Goal: Download file/media

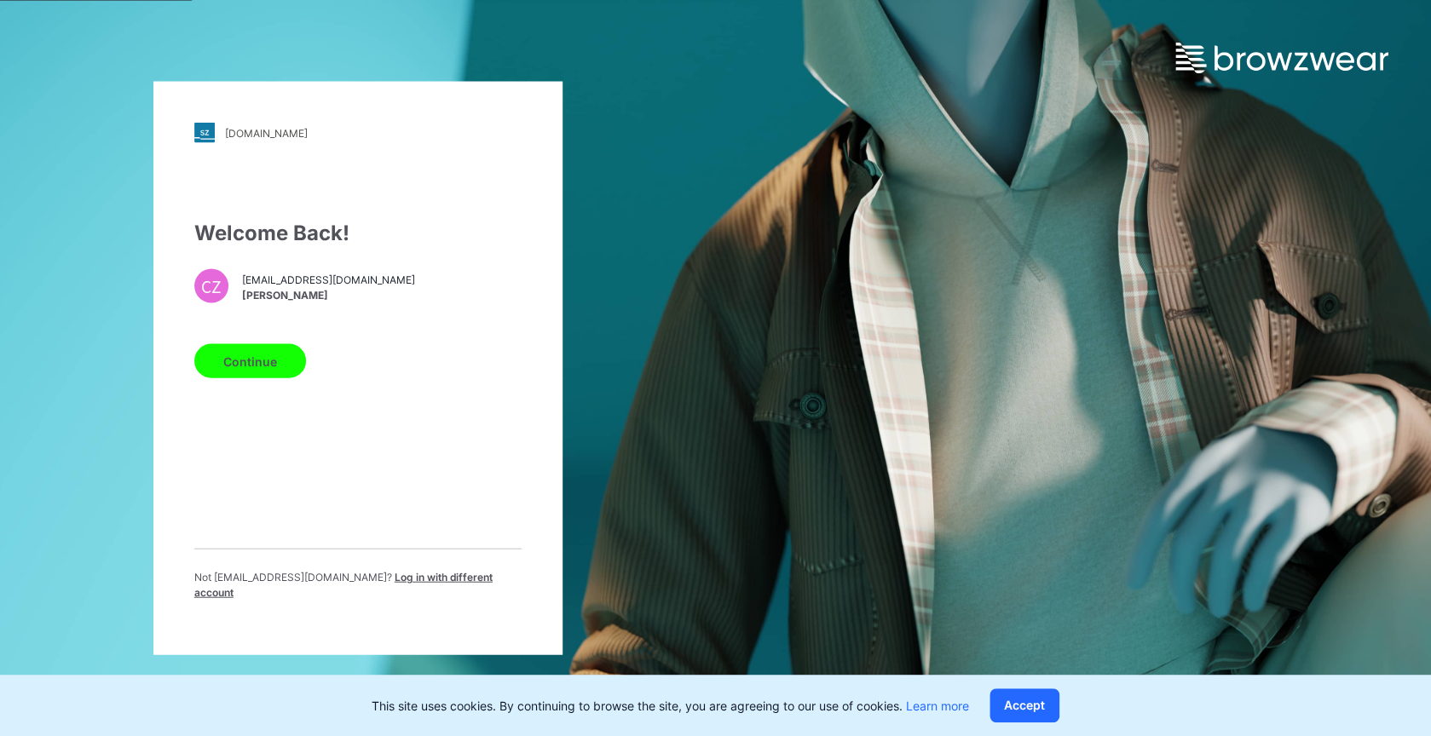
click at [241, 369] on button "Continue" at bounding box center [250, 361] width 112 height 34
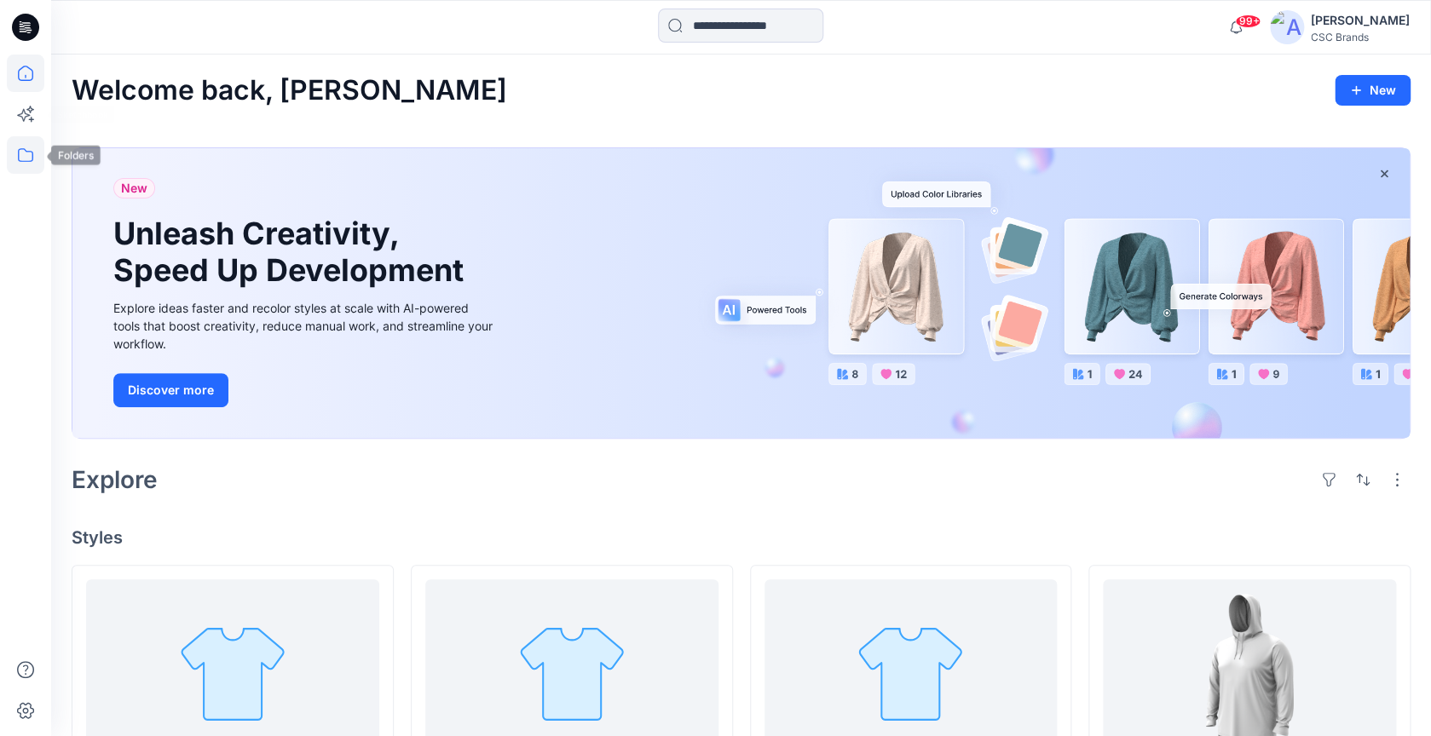
click at [20, 153] on icon at bounding box center [25, 154] width 37 height 37
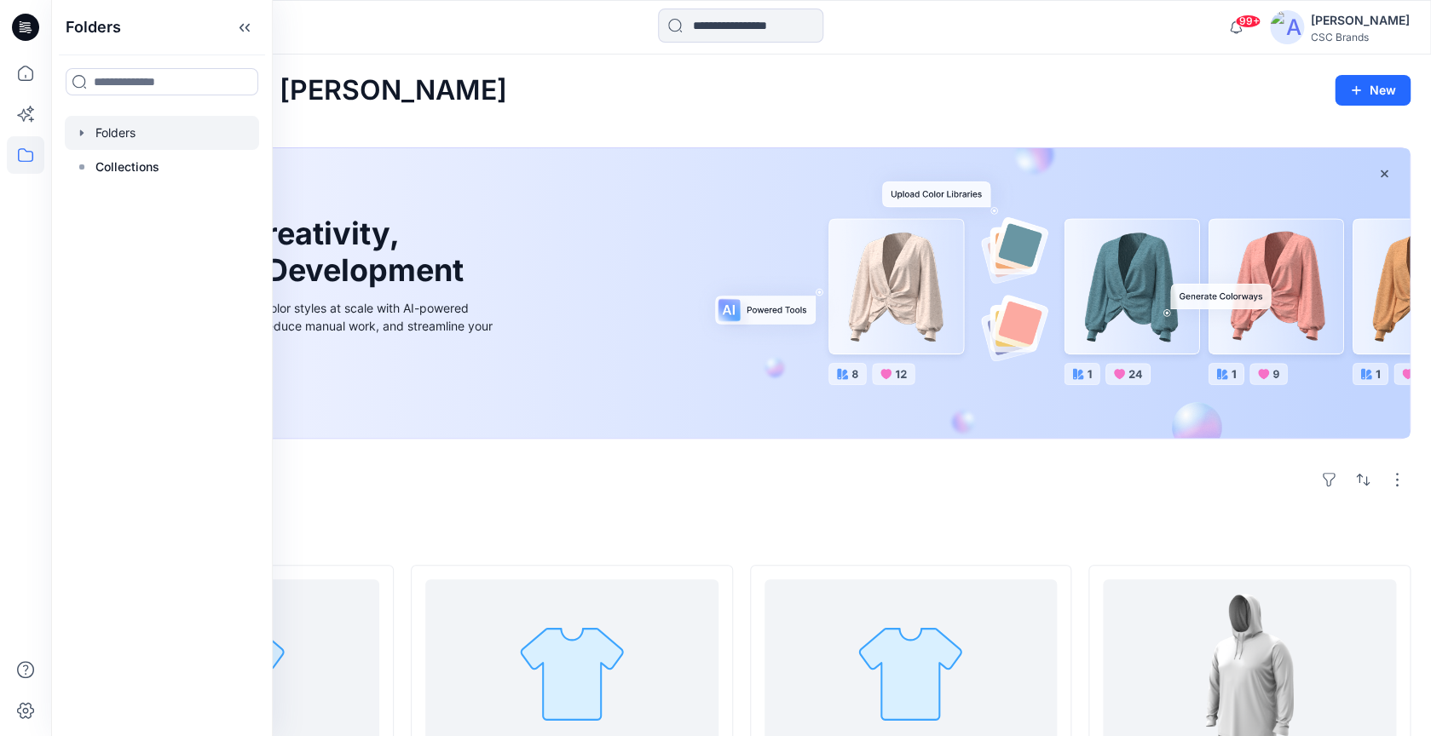
click at [117, 139] on div at bounding box center [162, 133] width 194 height 34
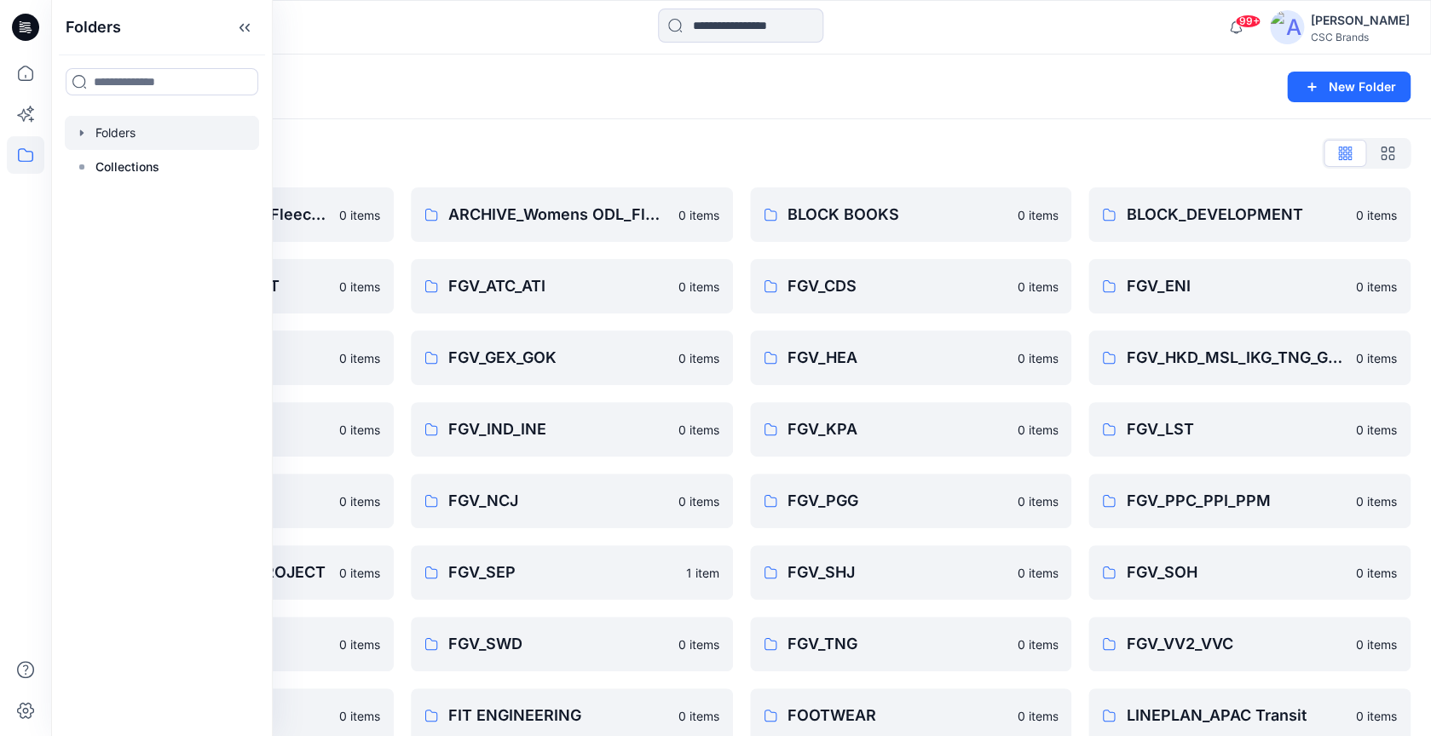
click at [533, 153] on div "Folders List" at bounding box center [741, 153] width 1339 height 27
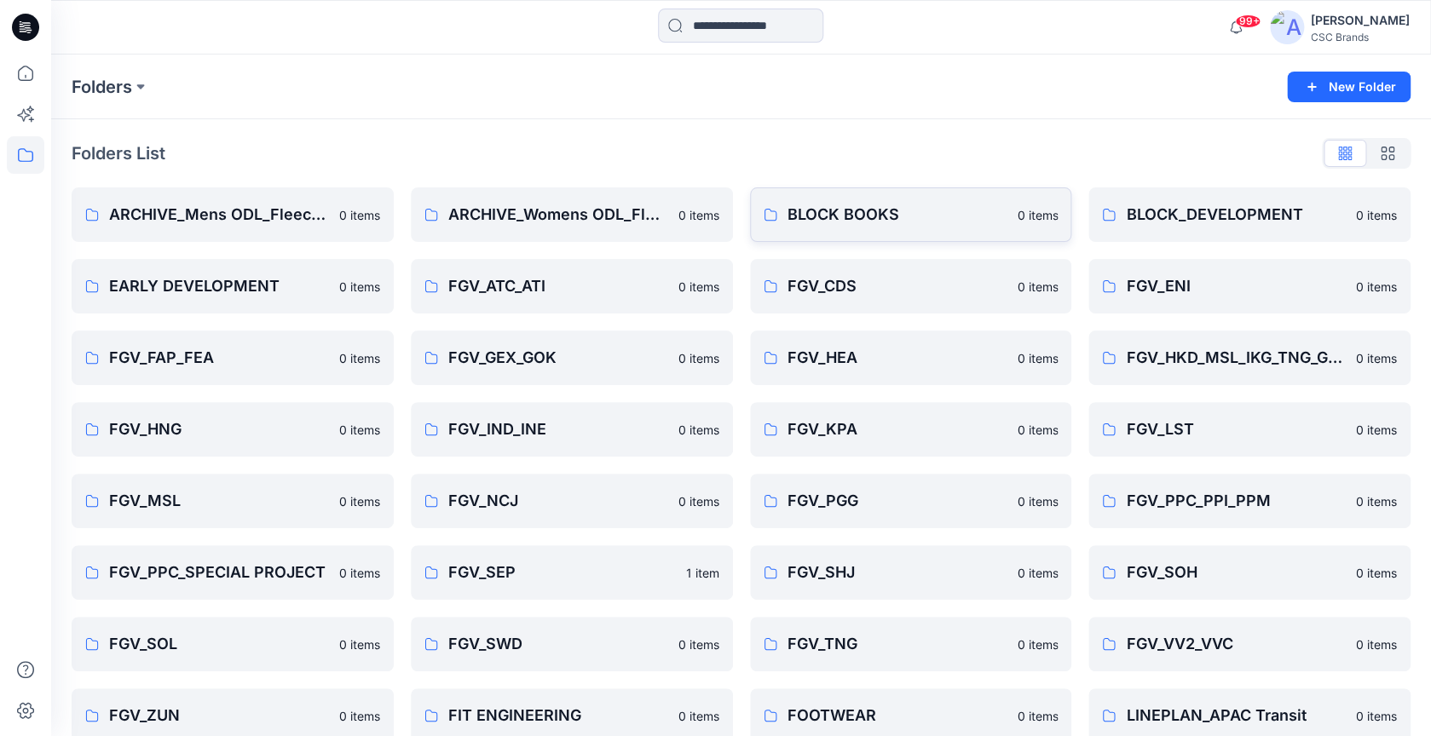
click at [792, 210] on p "BLOCK BOOKS" at bounding box center [897, 215] width 220 height 24
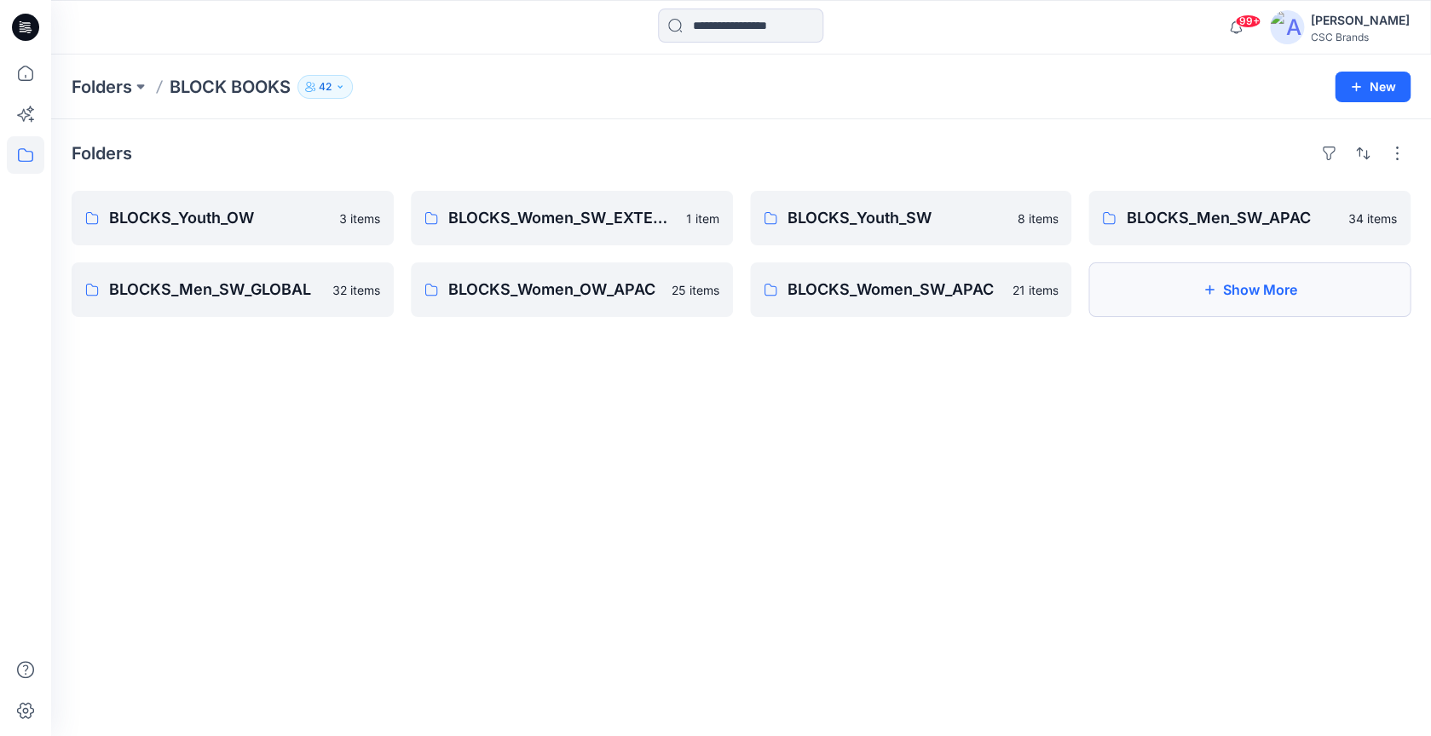
click at [1162, 294] on button "Show More" at bounding box center [1249, 289] width 322 height 55
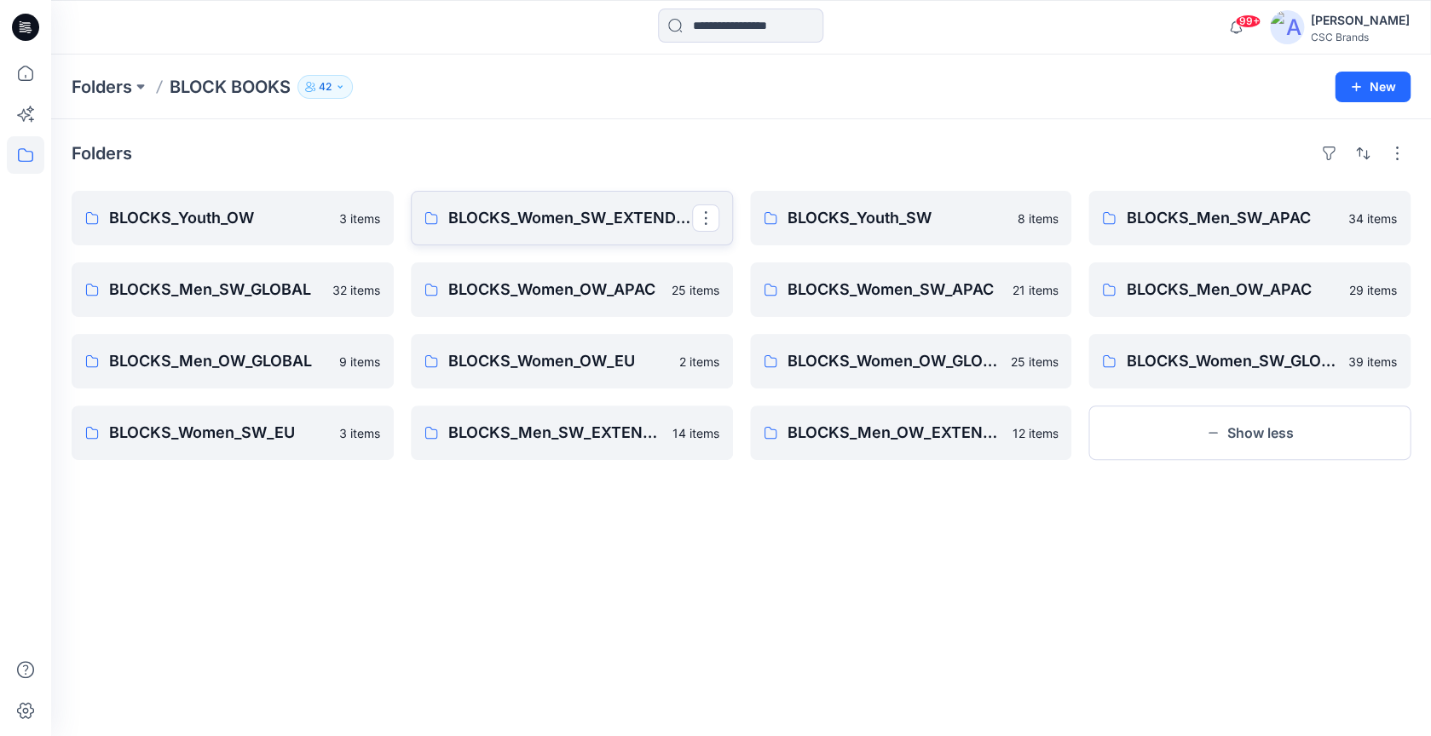
click at [608, 234] on link "BLOCKS_Women_SW_EXTENDED" at bounding box center [572, 218] width 322 height 55
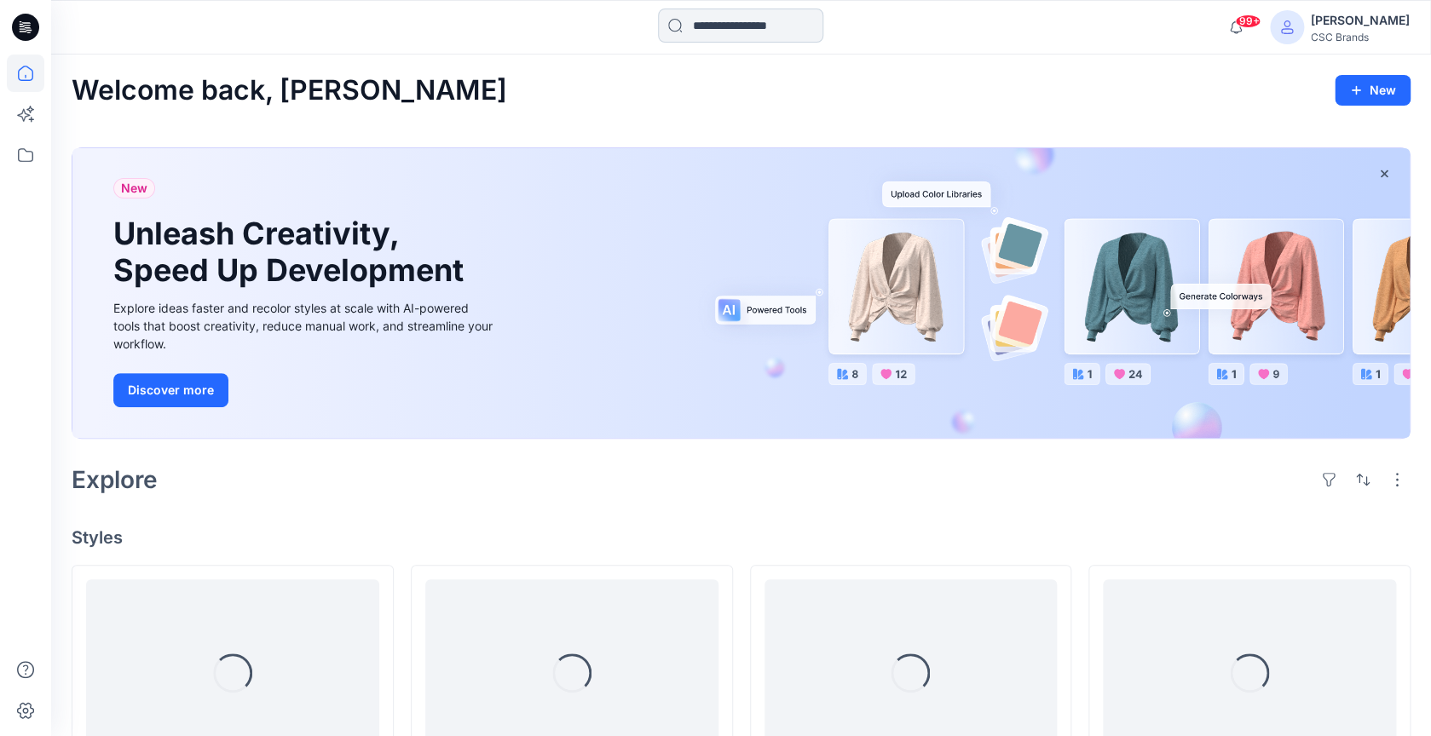
click at [767, 31] on input at bounding box center [740, 26] width 165 height 34
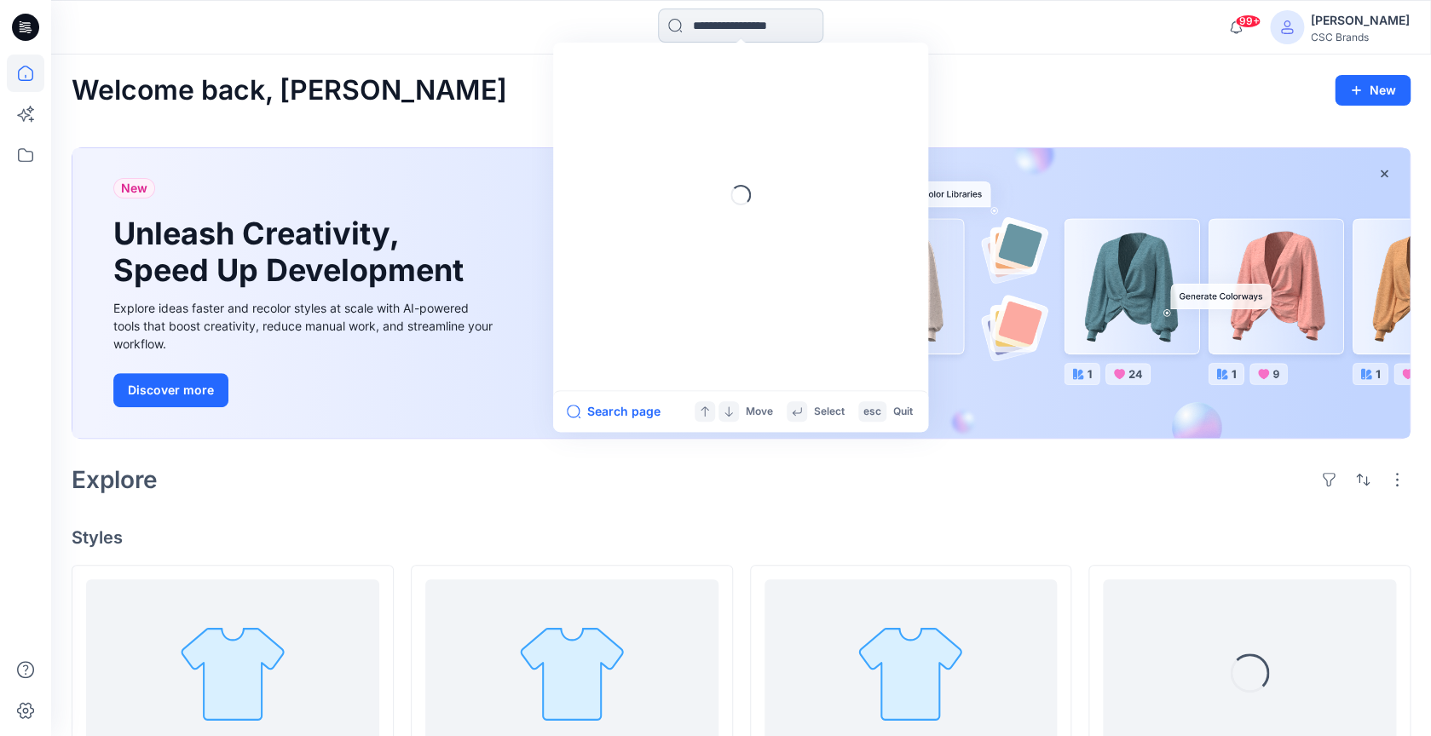
paste input "**********"
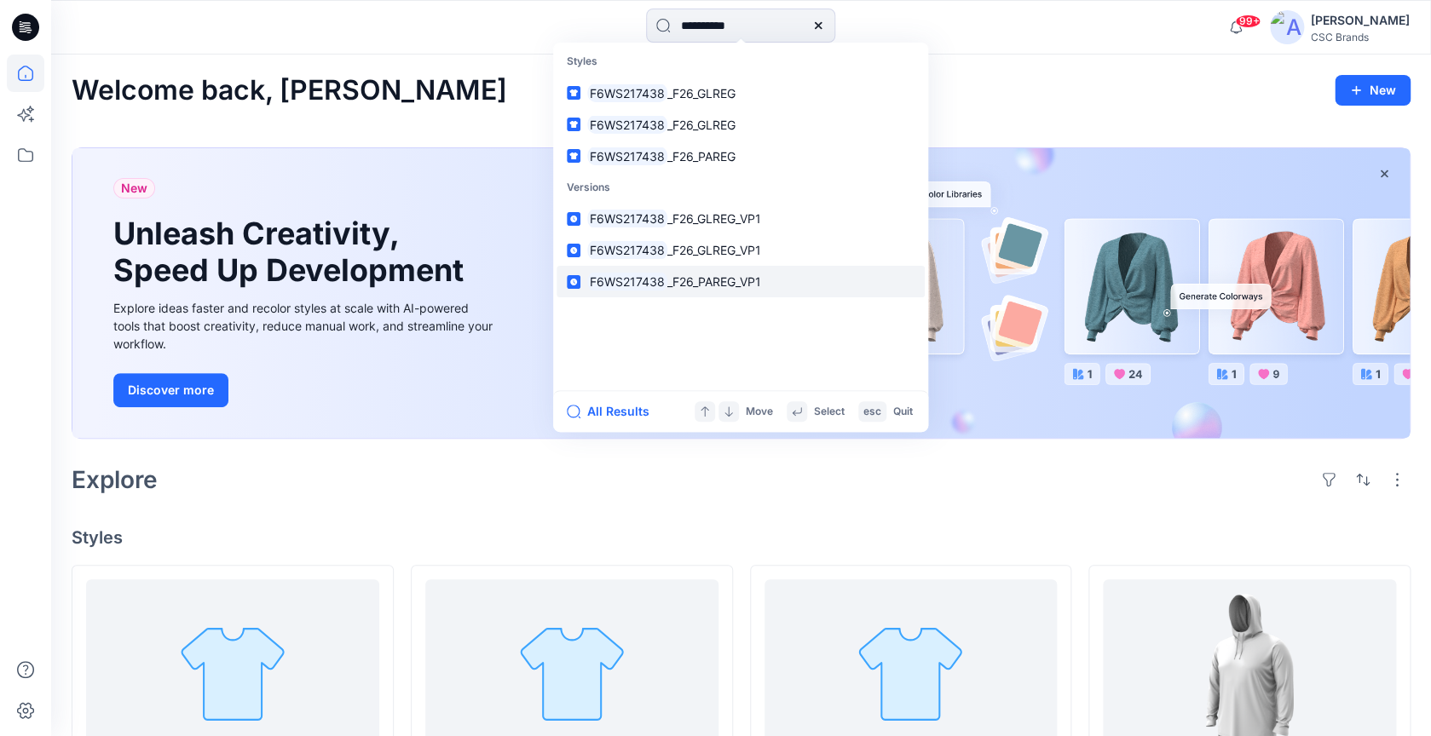
type input "**********"
click at [726, 285] on span "_F26_PAREG_VP1" at bounding box center [714, 281] width 94 height 14
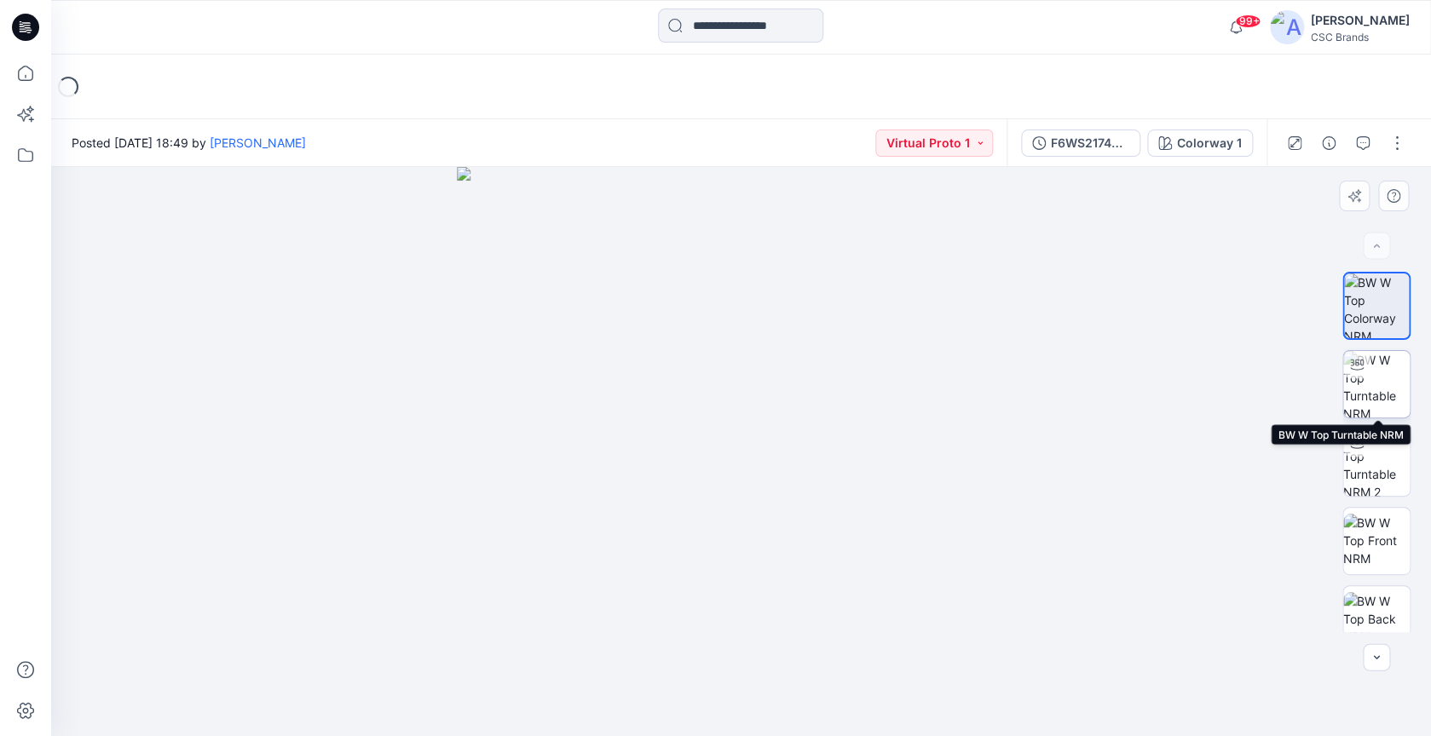
click at [1385, 382] on img at bounding box center [1376, 384] width 66 height 66
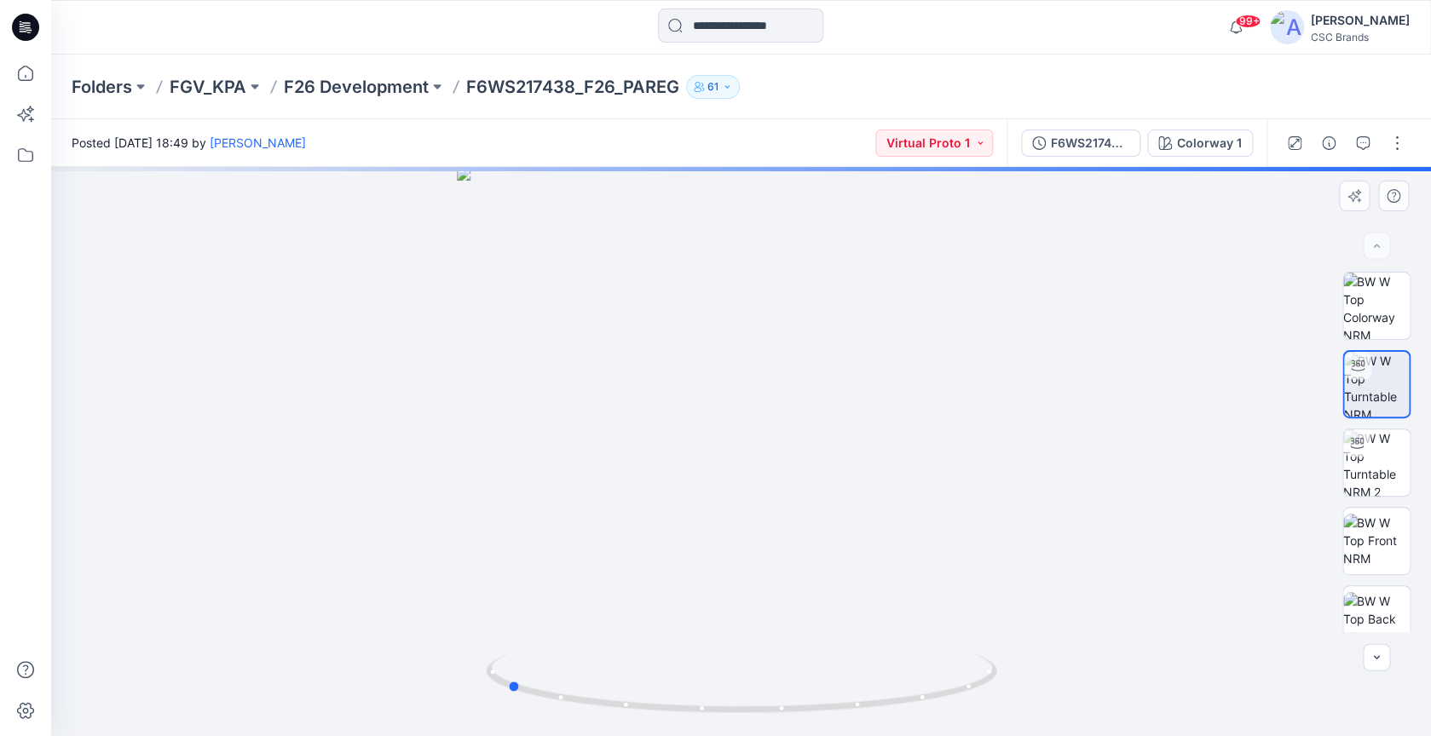
drag, startPoint x: 855, startPoint y: 527, endPoint x: 620, endPoint y: 528, distance: 235.2
click at [620, 528] on div at bounding box center [740, 451] width 1379 height 569
click at [1378, 465] on img at bounding box center [1376, 462] width 66 height 66
drag, startPoint x: 838, startPoint y: 518, endPoint x: 627, endPoint y: 518, distance: 211.3
click at [626, 519] on div at bounding box center [740, 451] width 1379 height 569
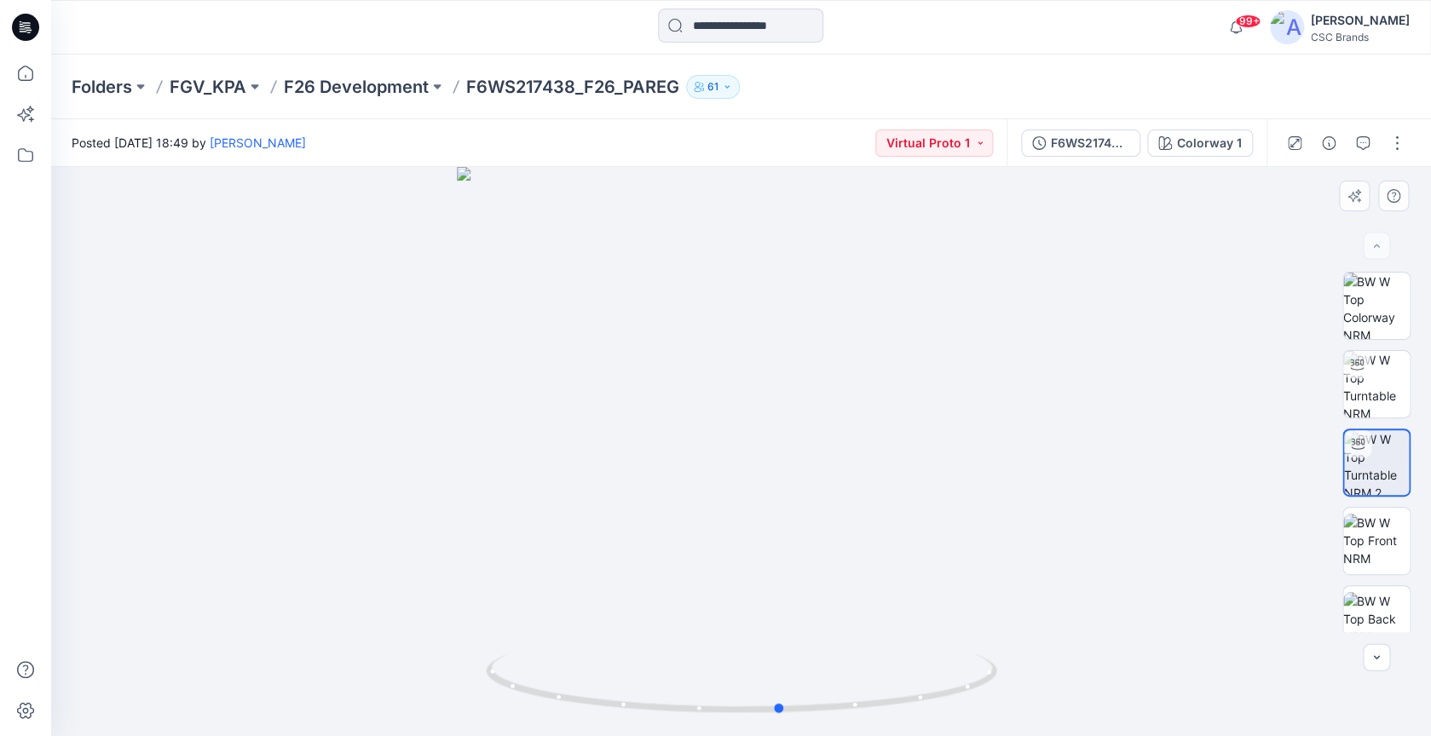
drag, startPoint x: 820, startPoint y: 620, endPoint x: 560, endPoint y: 619, distance: 259.9
click at [560, 619] on div at bounding box center [740, 451] width 1379 height 569
click at [1365, 371] on div at bounding box center [1356, 364] width 27 height 27
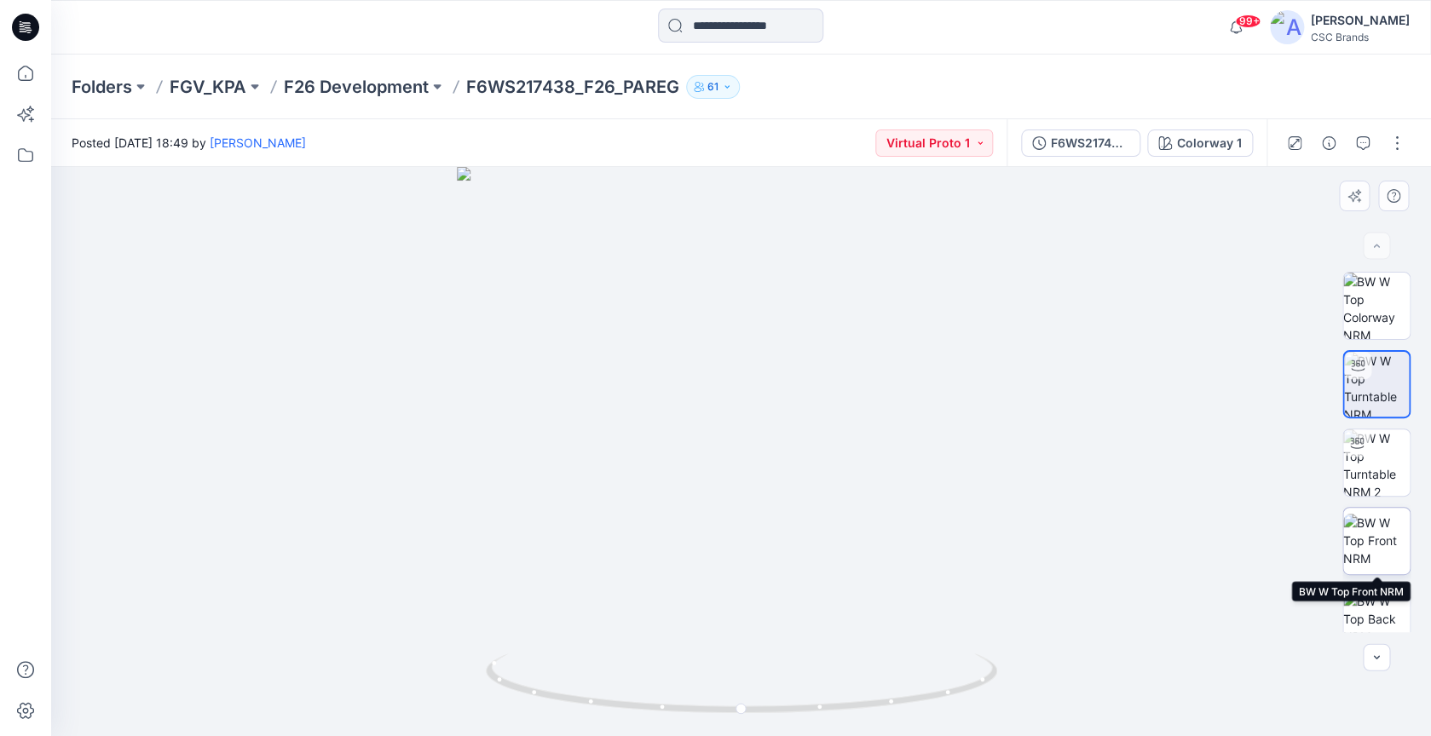
click at [1373, 527] on img at bounding box center [1376, 541] width 66 height 54
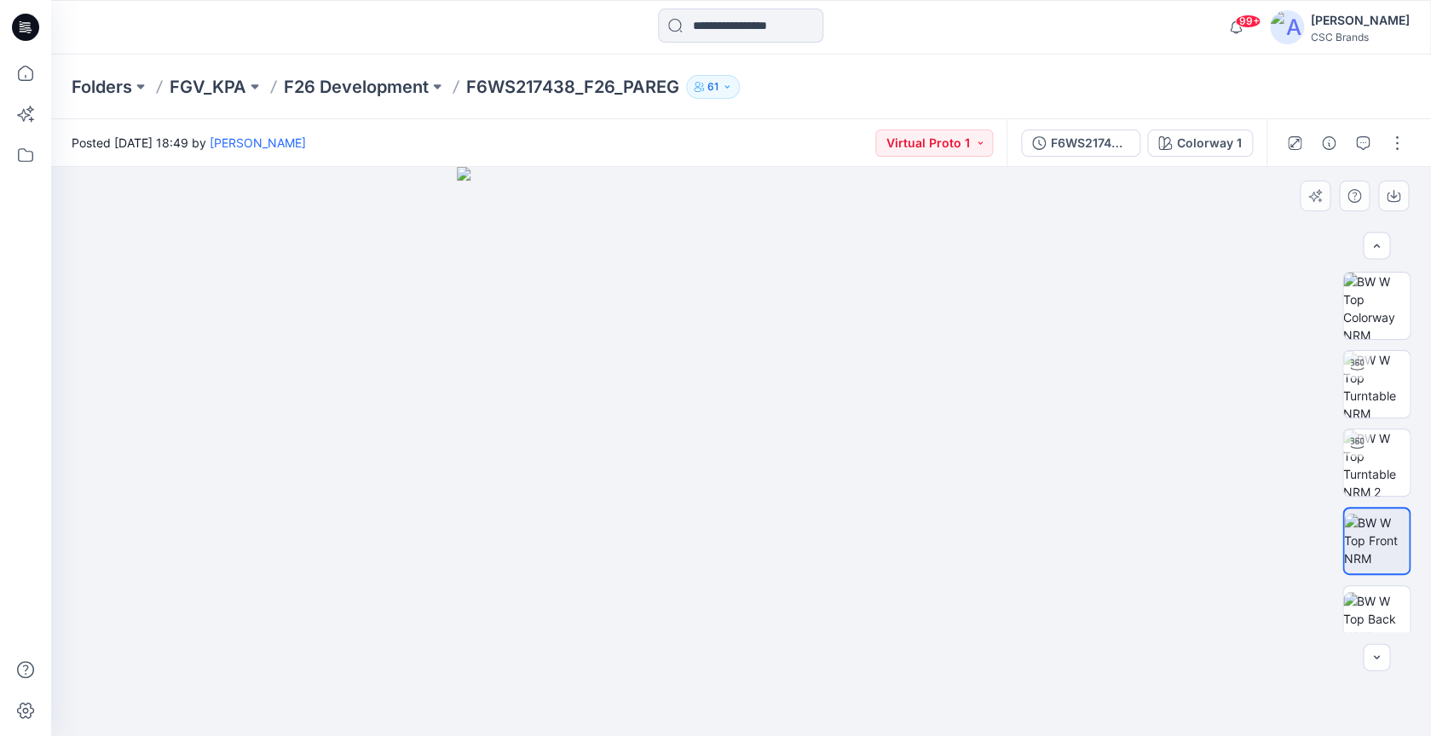
scroll to position [335, 0]
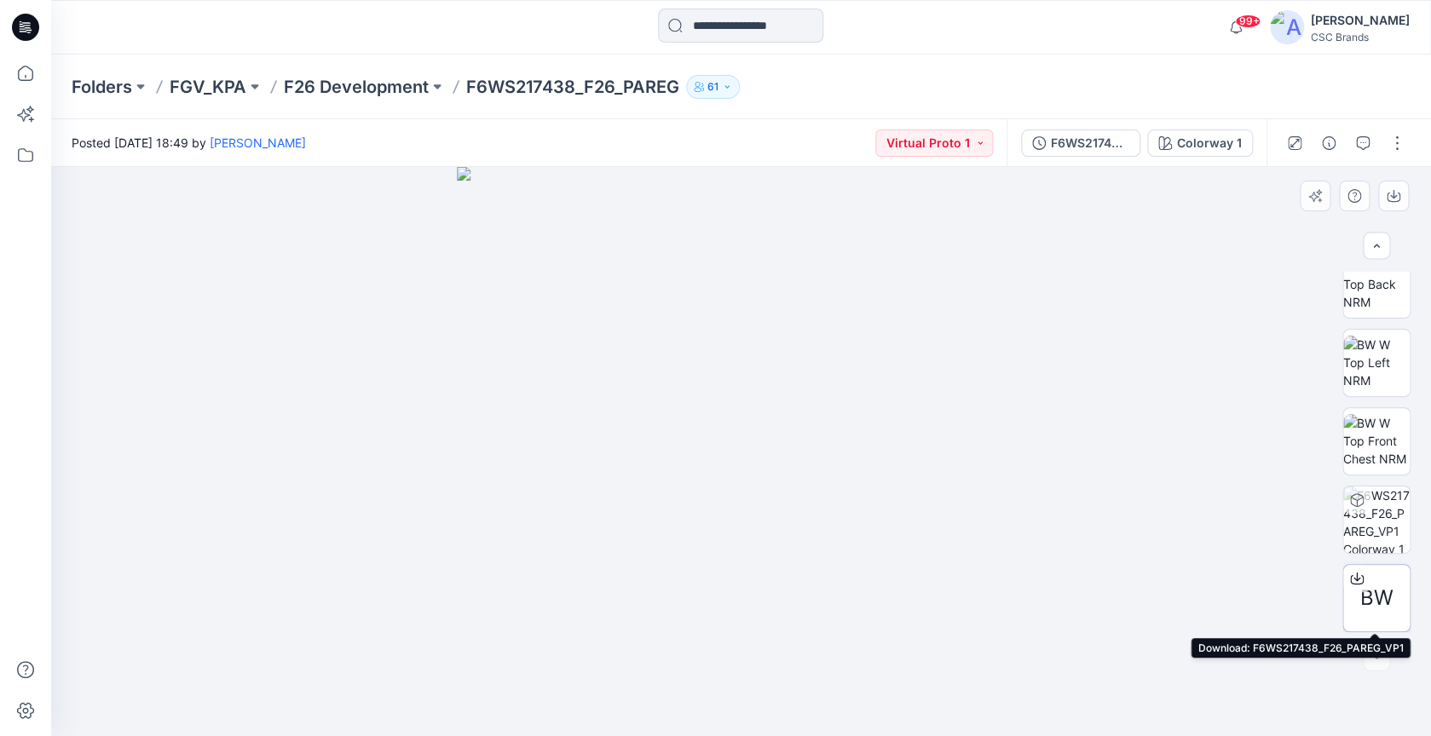
click at [1373, 591] on span "BW" at bounding box center [1376, 598] width 33 height 31
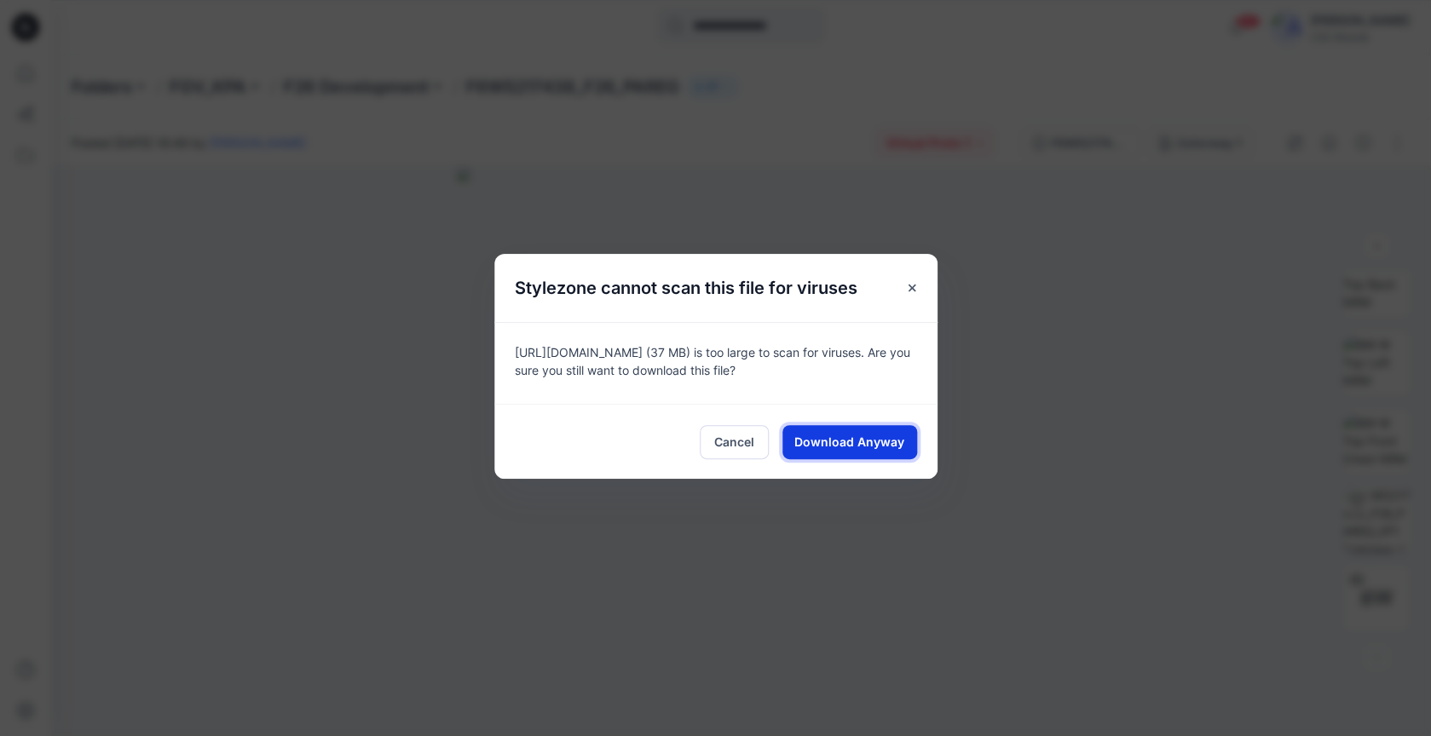
click at [851, 440] on span "Download Anyway" at bounding box center [849, 442] width 110 height 18
